Goal: Find specific page/section: Find specific page/section

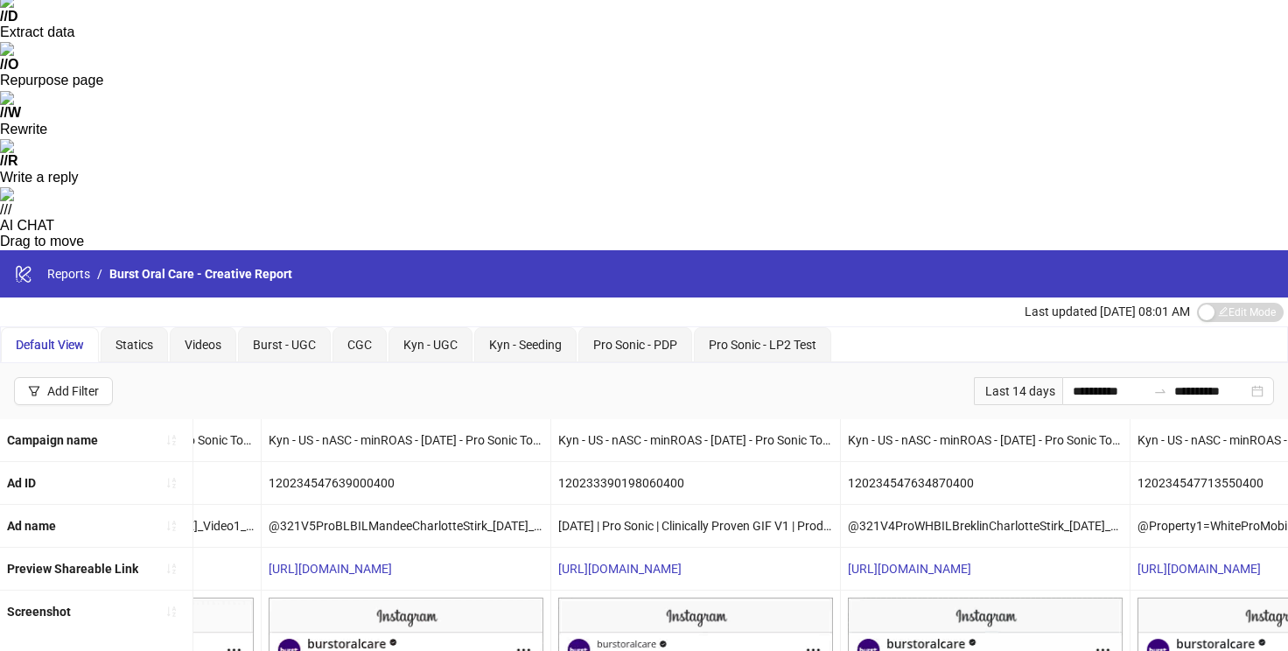
scroll to position [315, 0]
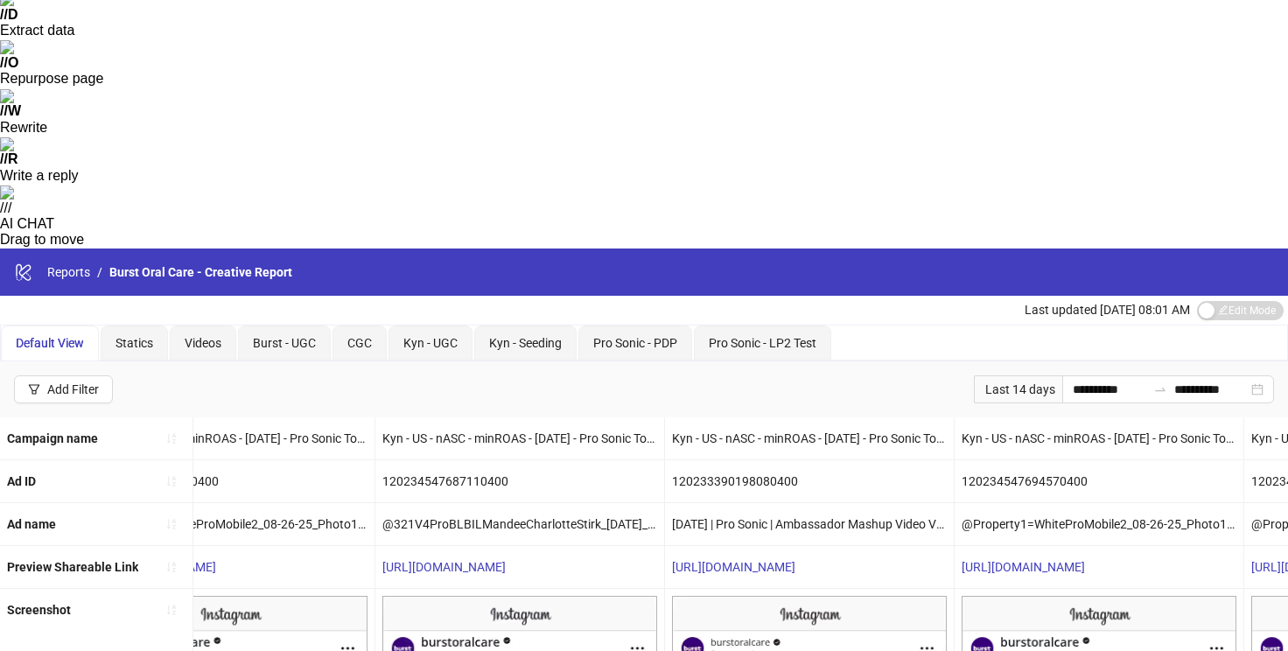
scroll to position [0, 3867]
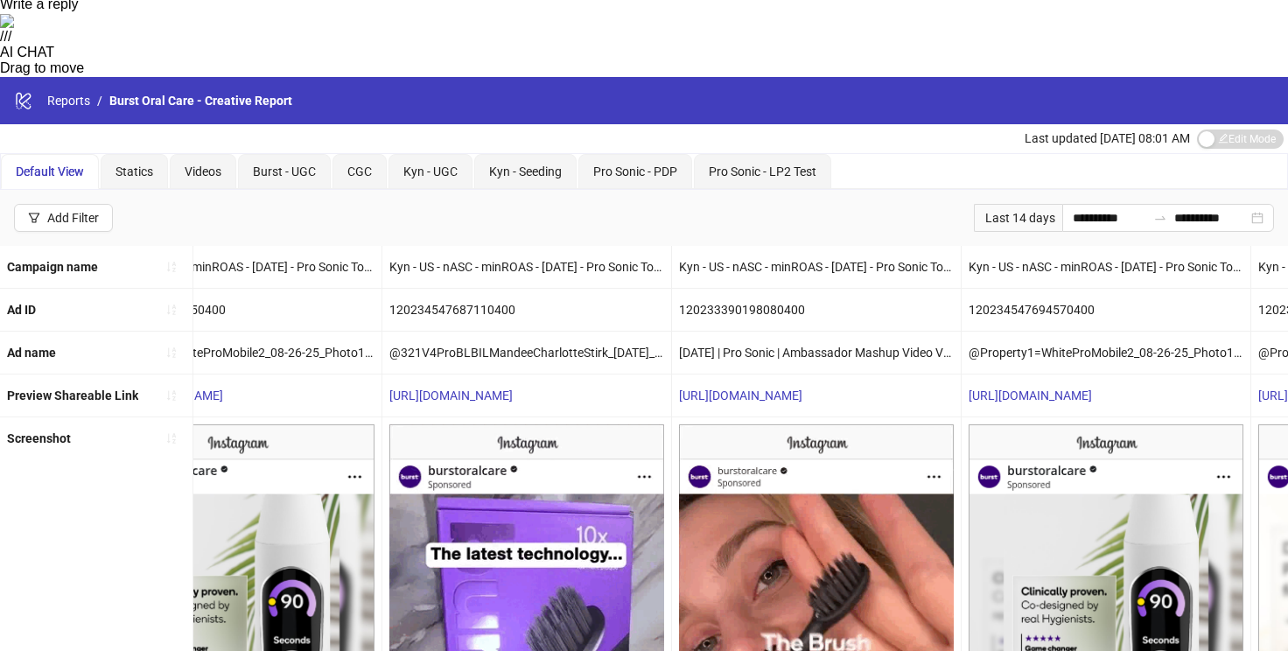
scroll to position [488, 0]
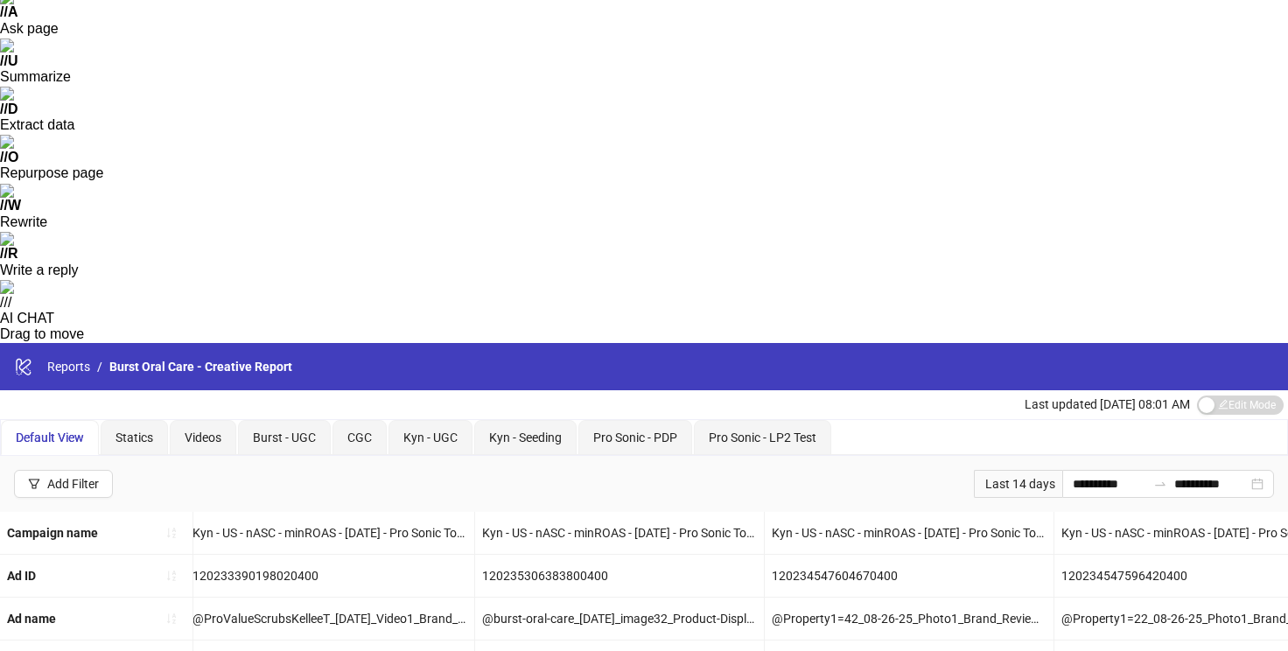
scroll to position [0, 3490]
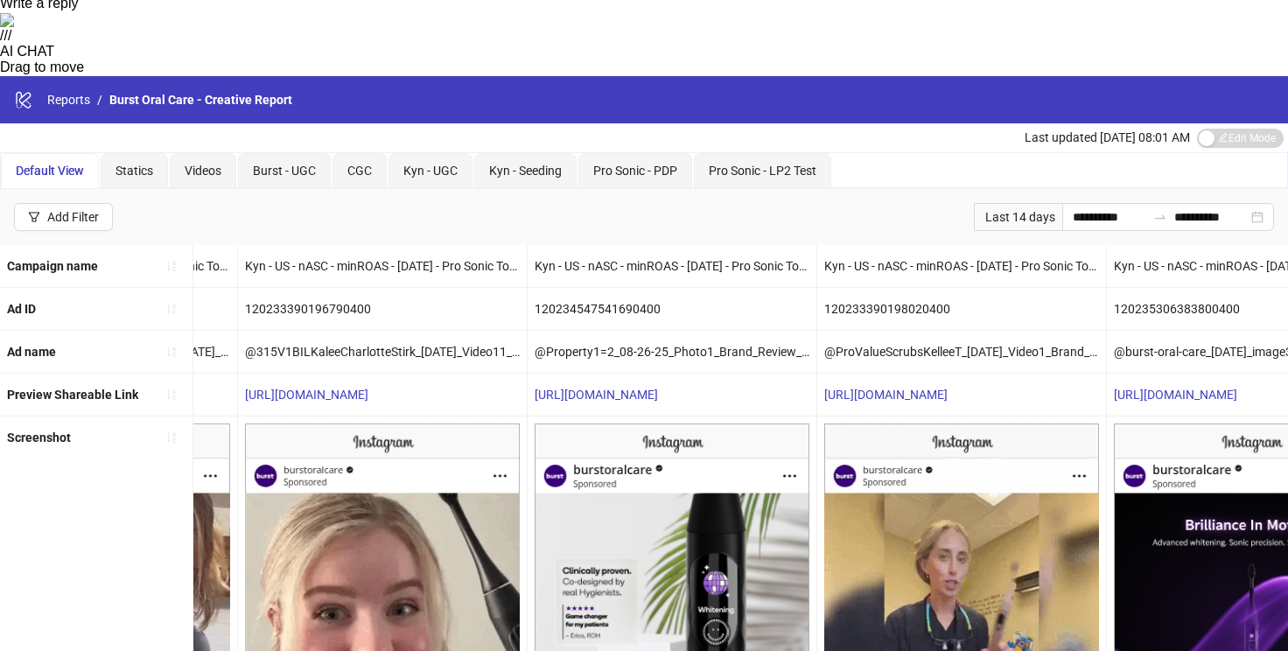
scroll to position [0, 2917]
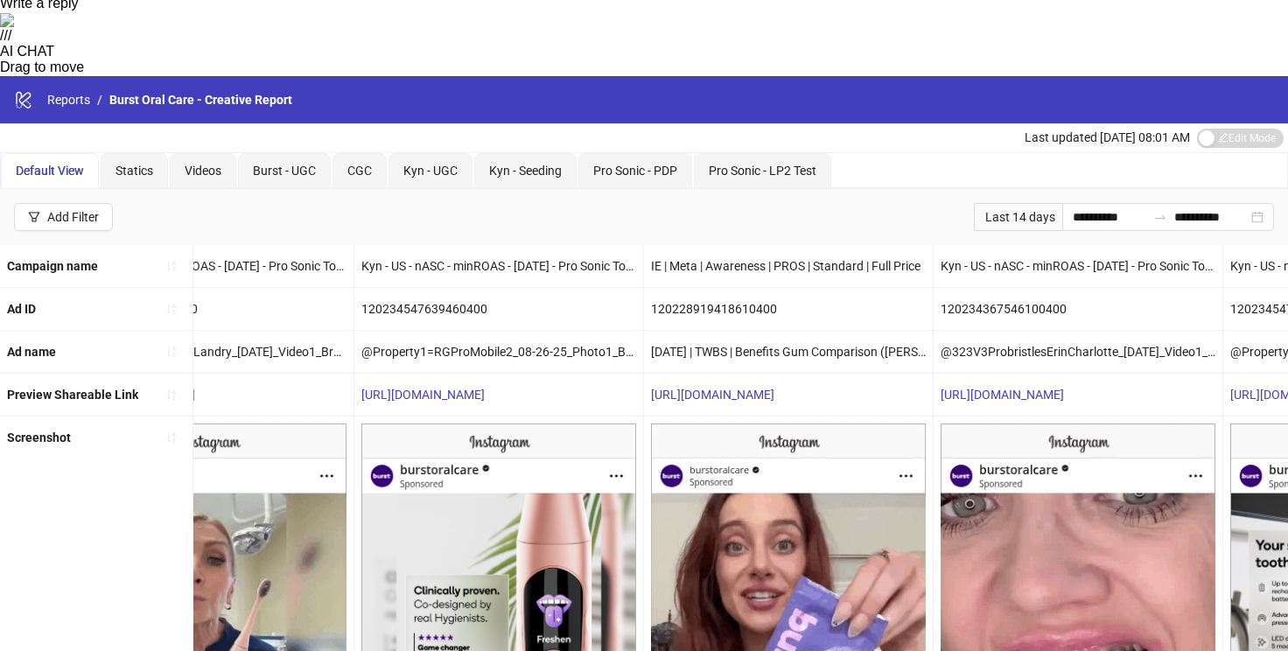
scroll to position [0, 2158]
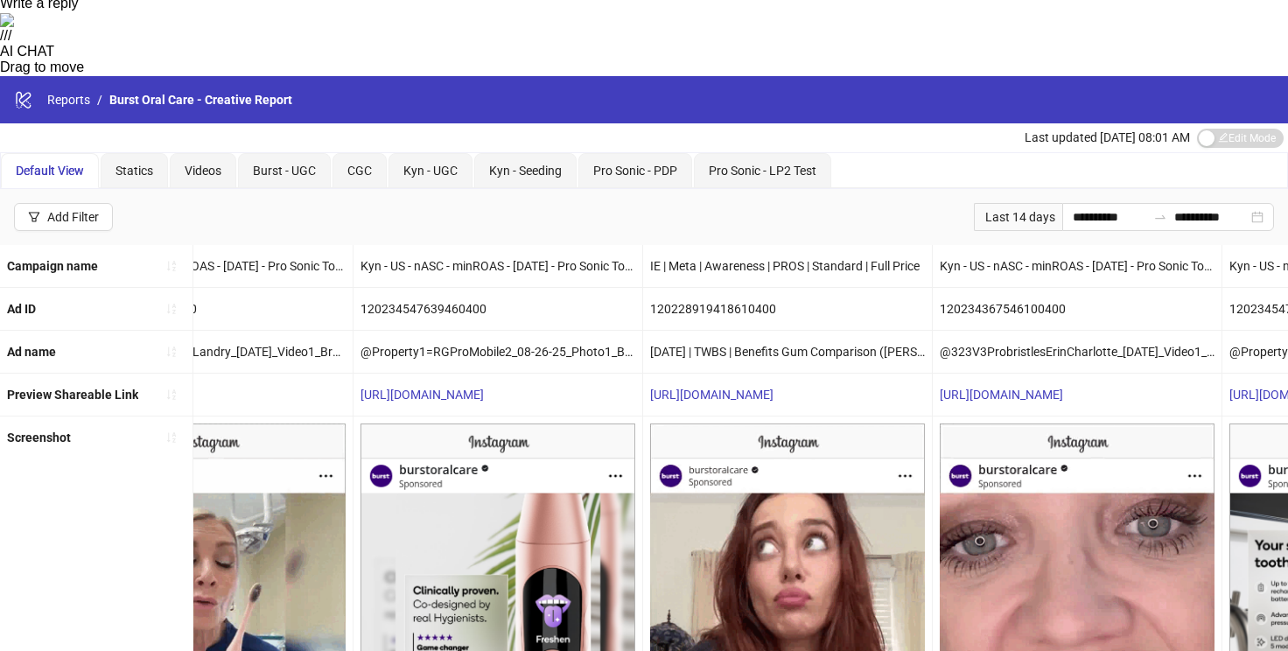
drag, startPoint x: 155, startPoint y: 631, endPoint x: 178, endPoint y: 618, distance: 26.3
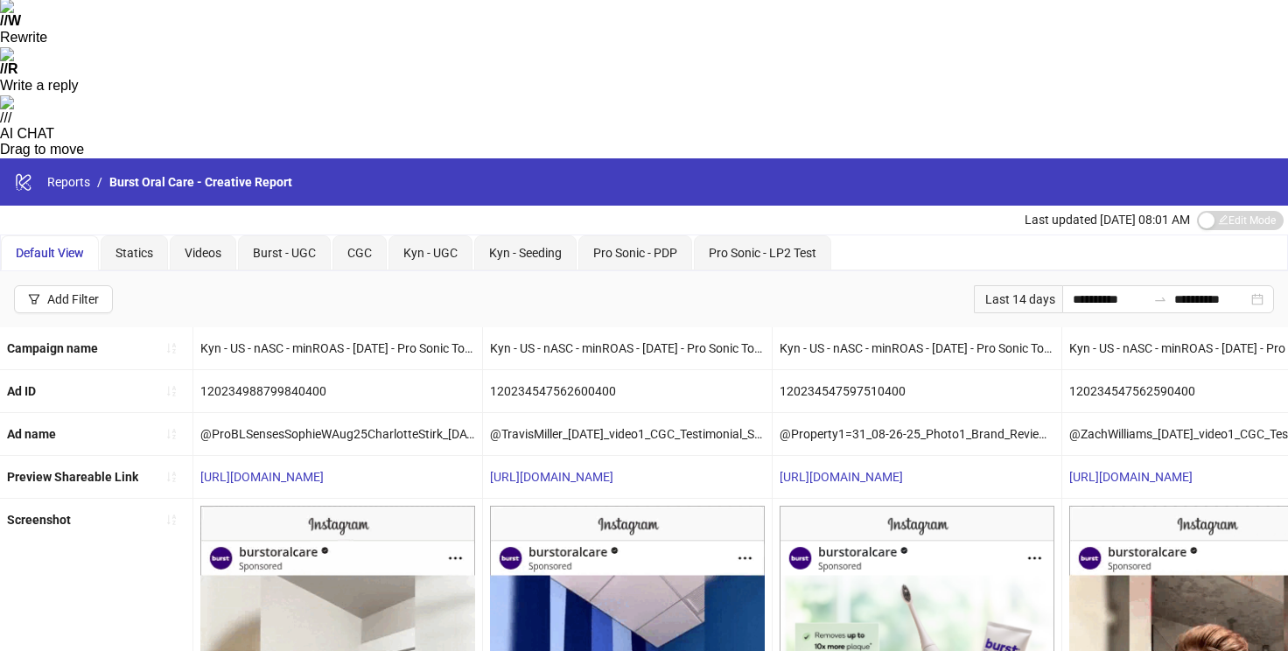
scroll to position [428, 0]
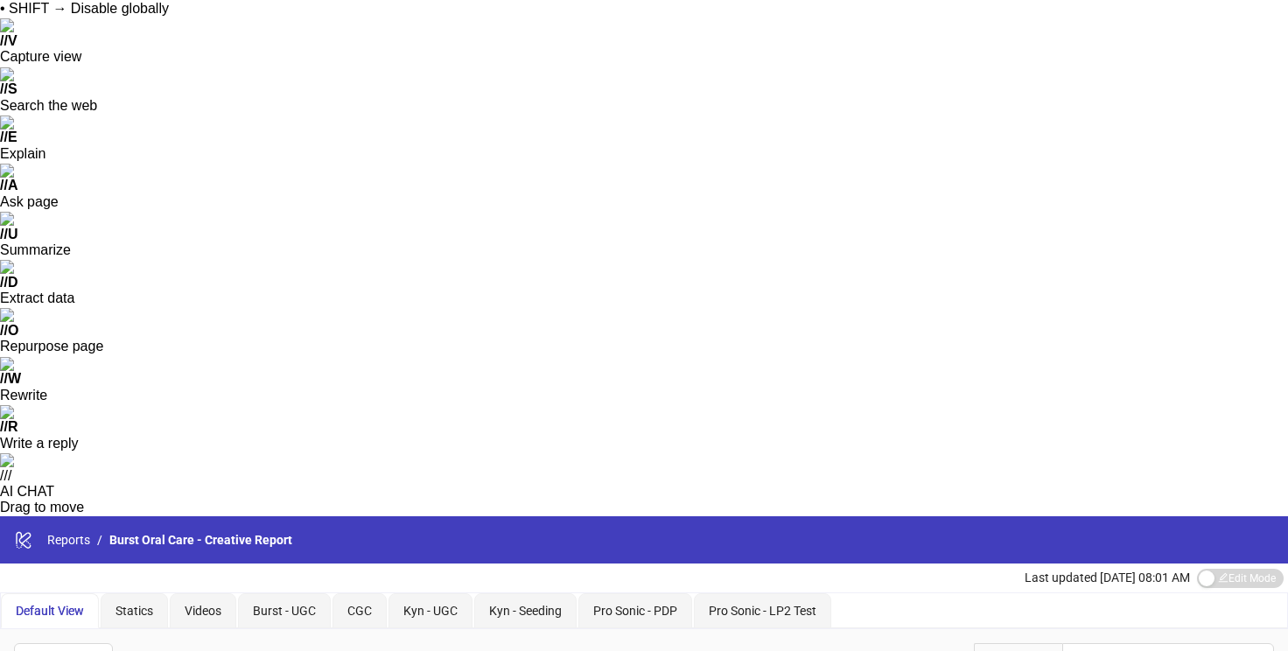
scroll to position [49, 0]
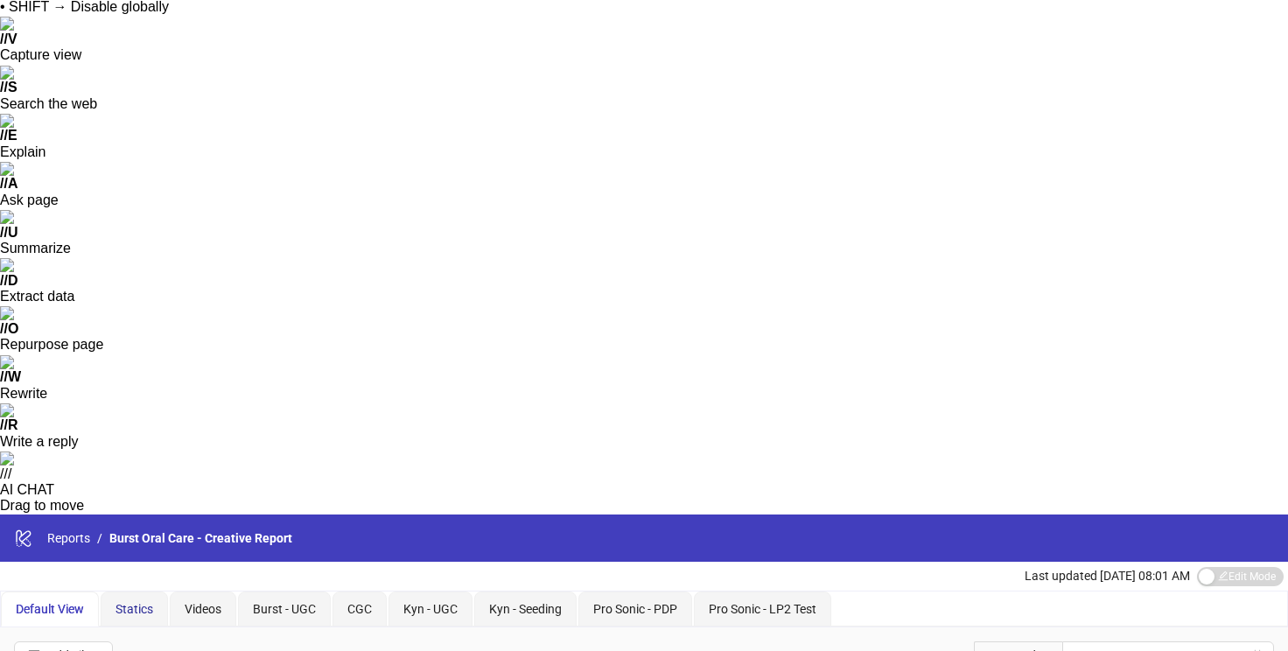
click at [140, 602] on span "Statics" at bounding box center [135, 609] width 38 height 14
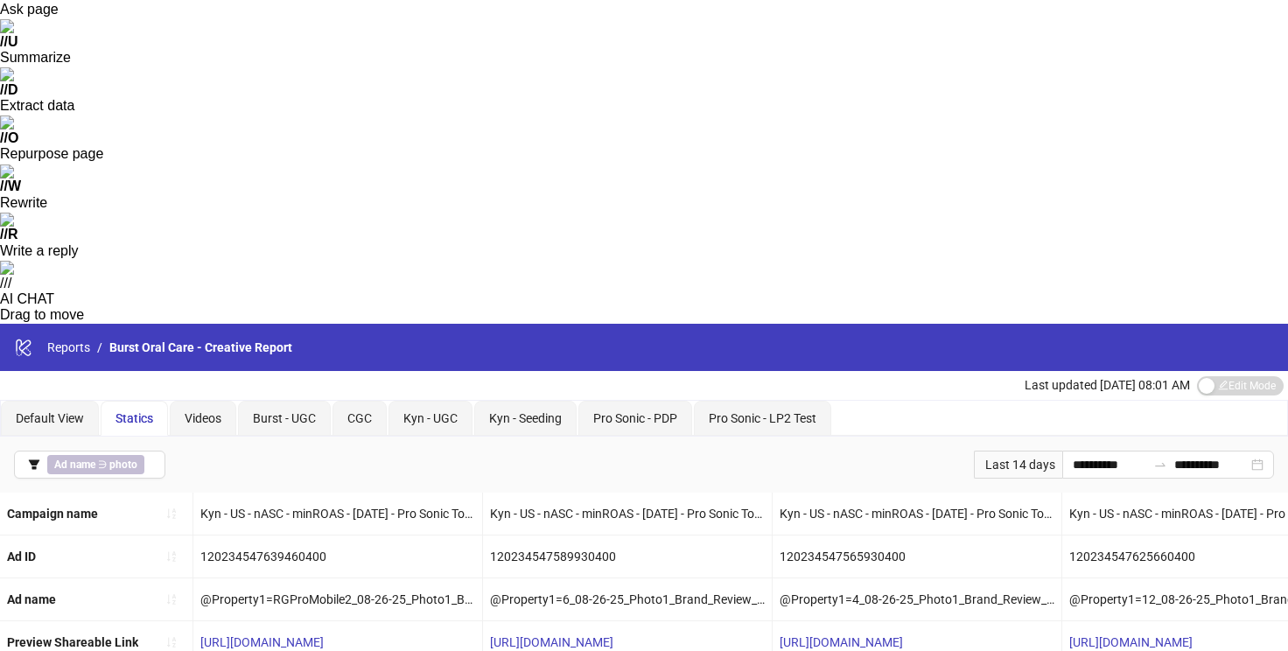
scroll to position [0, 0]
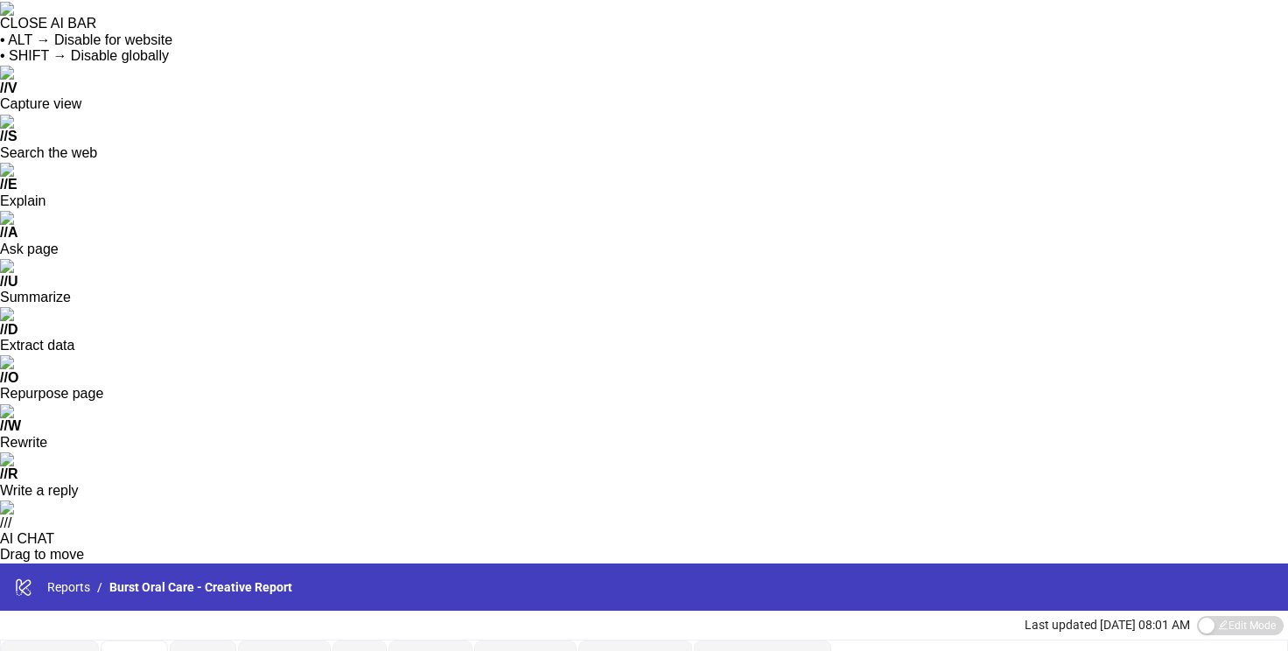
click at [56, 650] on span "Default View" at bounding box center [50, 658] width 68 height 14
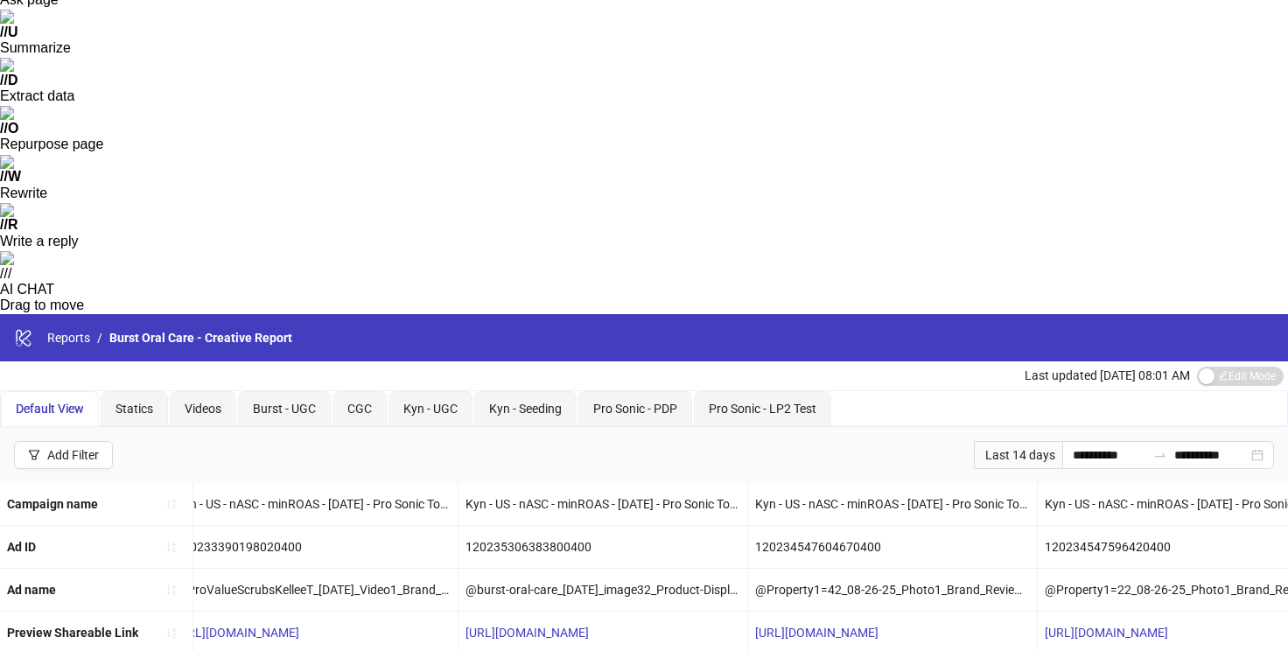
scroll to position [0, 3497]
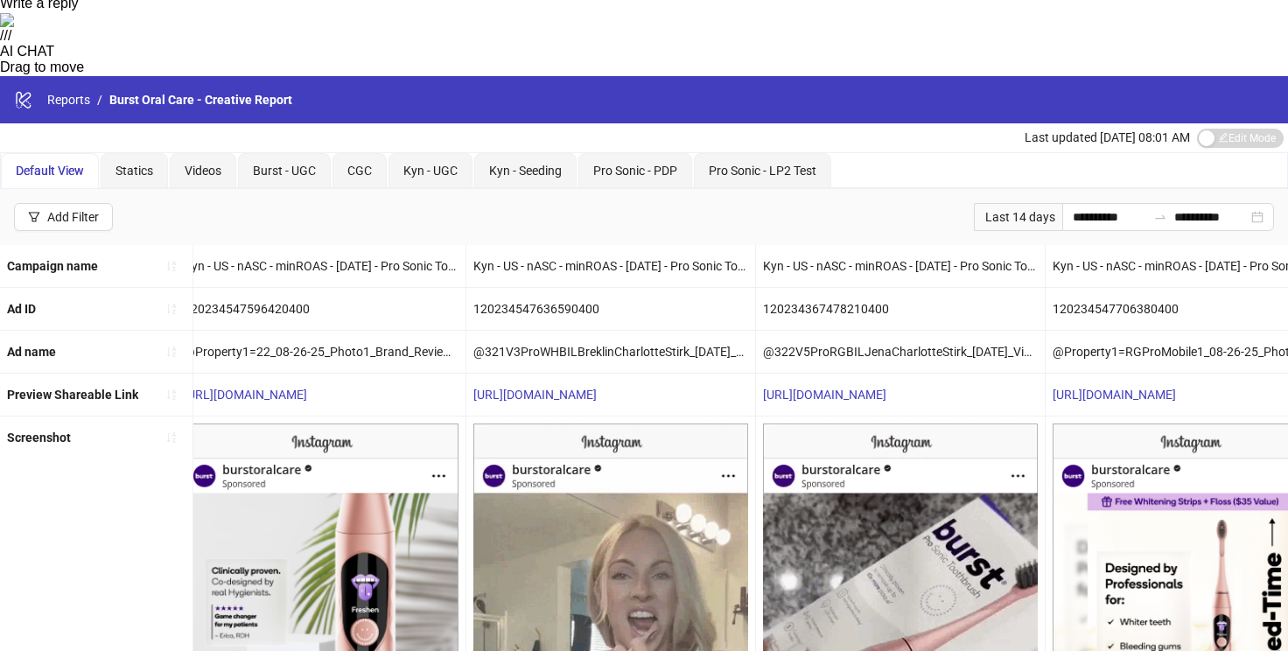
scroll to position [0, 0]
